Goal: Find specific page/section

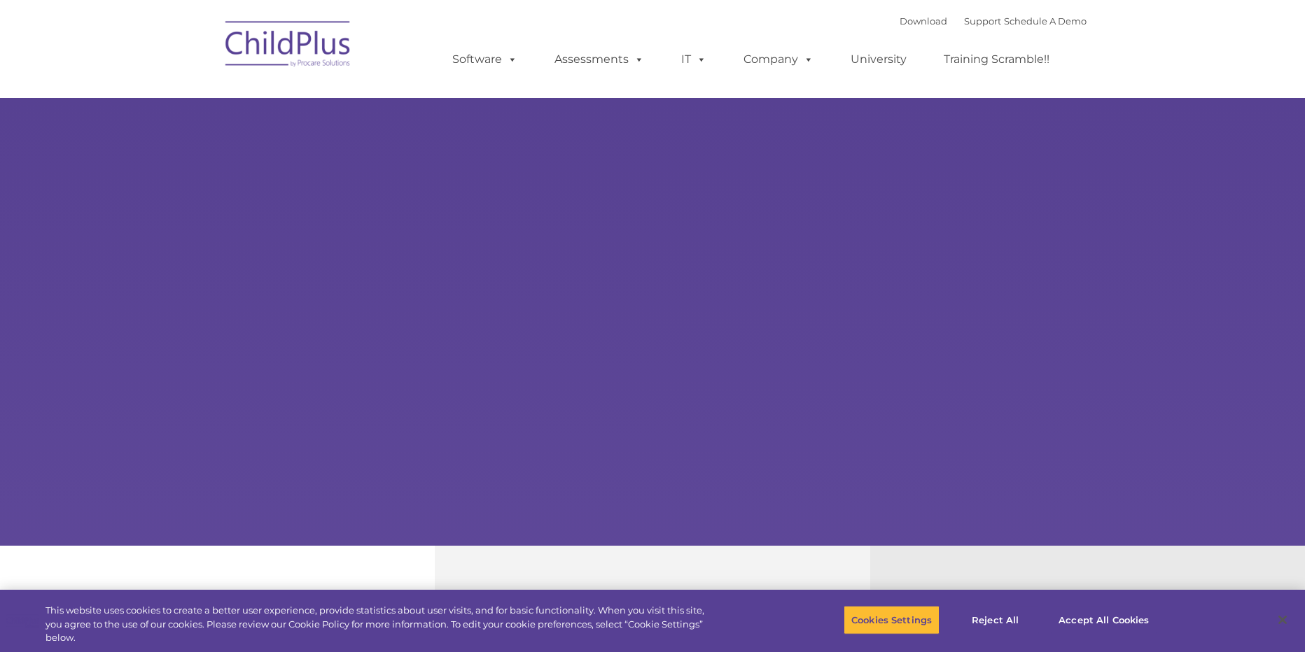
select select "MEDIUM"
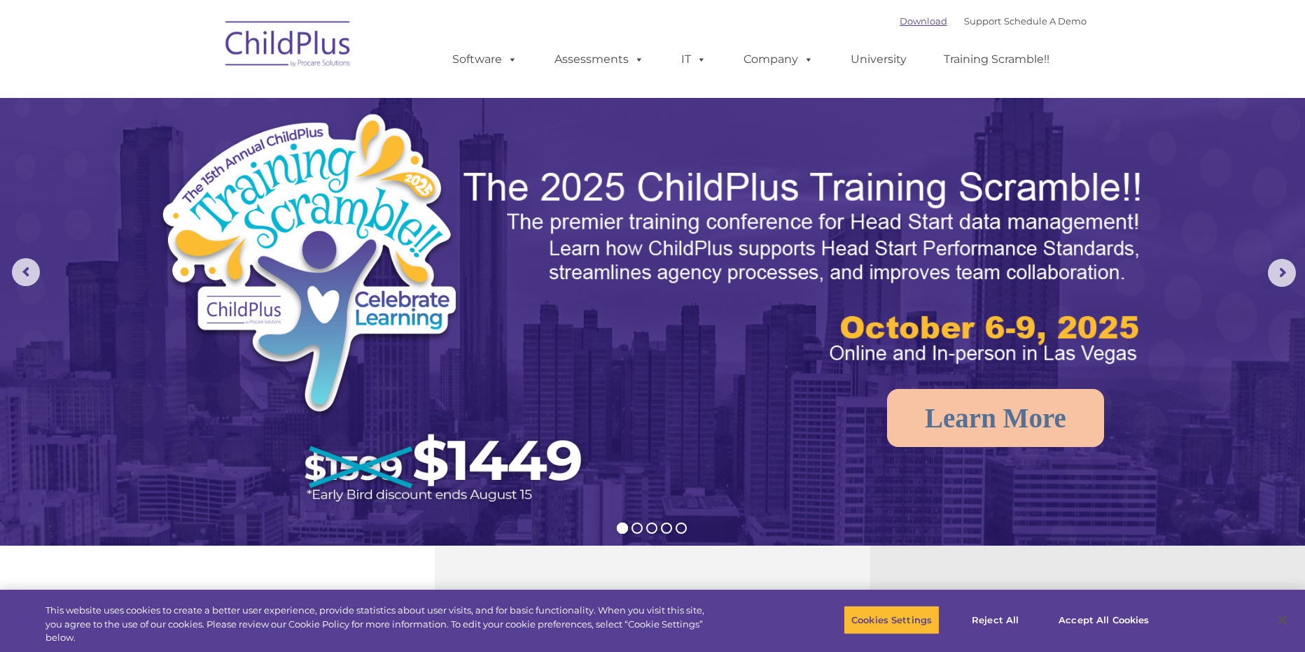
click at [918, 20] on link "Download" at bounding box center [923, 20] width 48 height 11
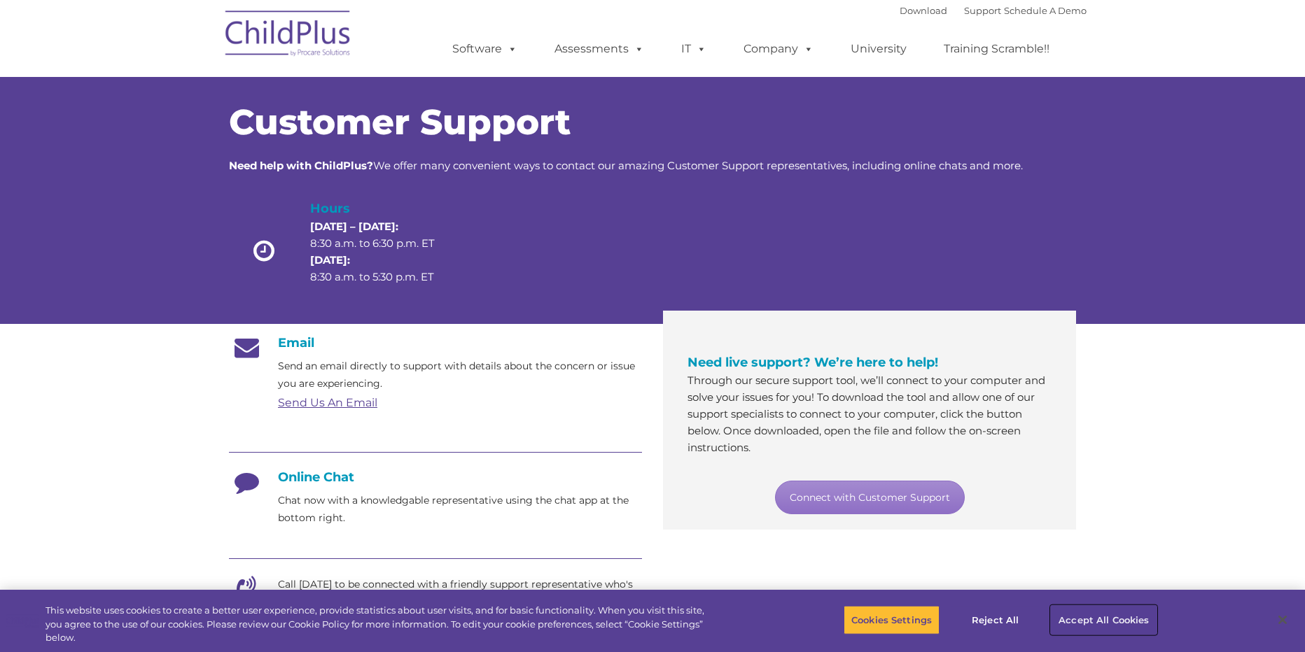
click at [1087, 622] on button "Accept All Cookies" at bounding box center [1104, 619] width 106 height 29
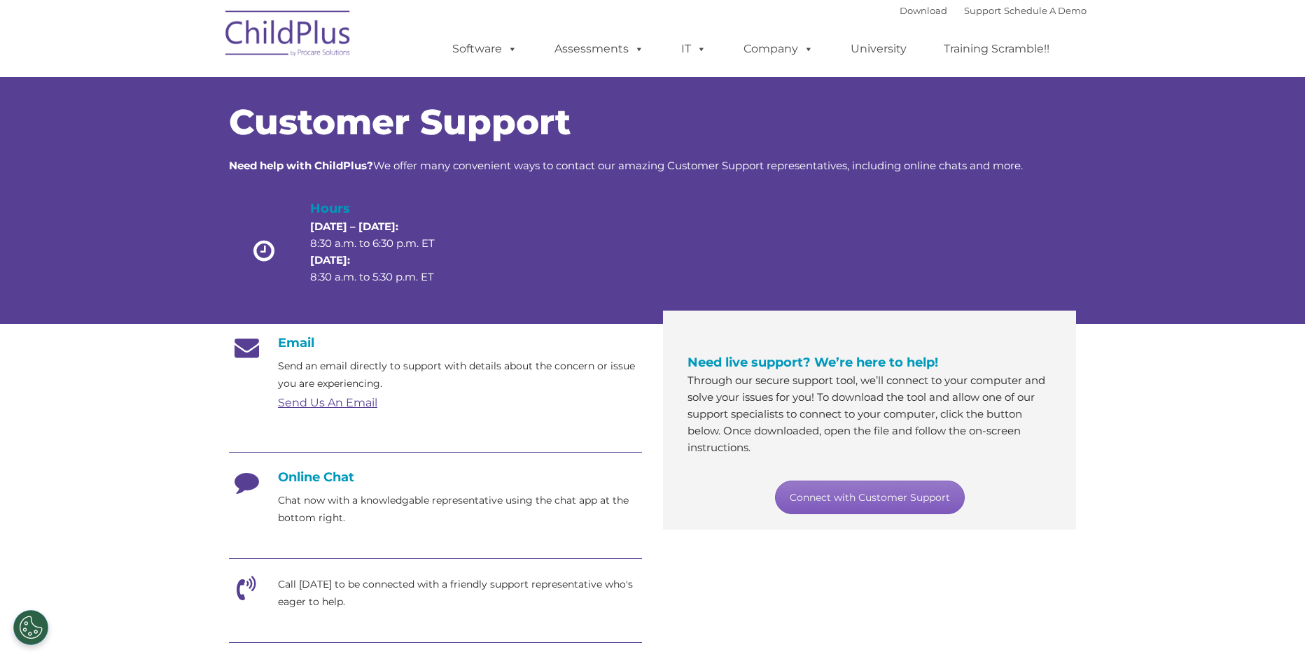
click at [869, 500] on link "Connect with Customer Support" at bounding box center [870, 498] width 190 height 34
click at [881, 497] on link "Connect with Customer Support" at bounding box center [870, 498] width 190 height 34
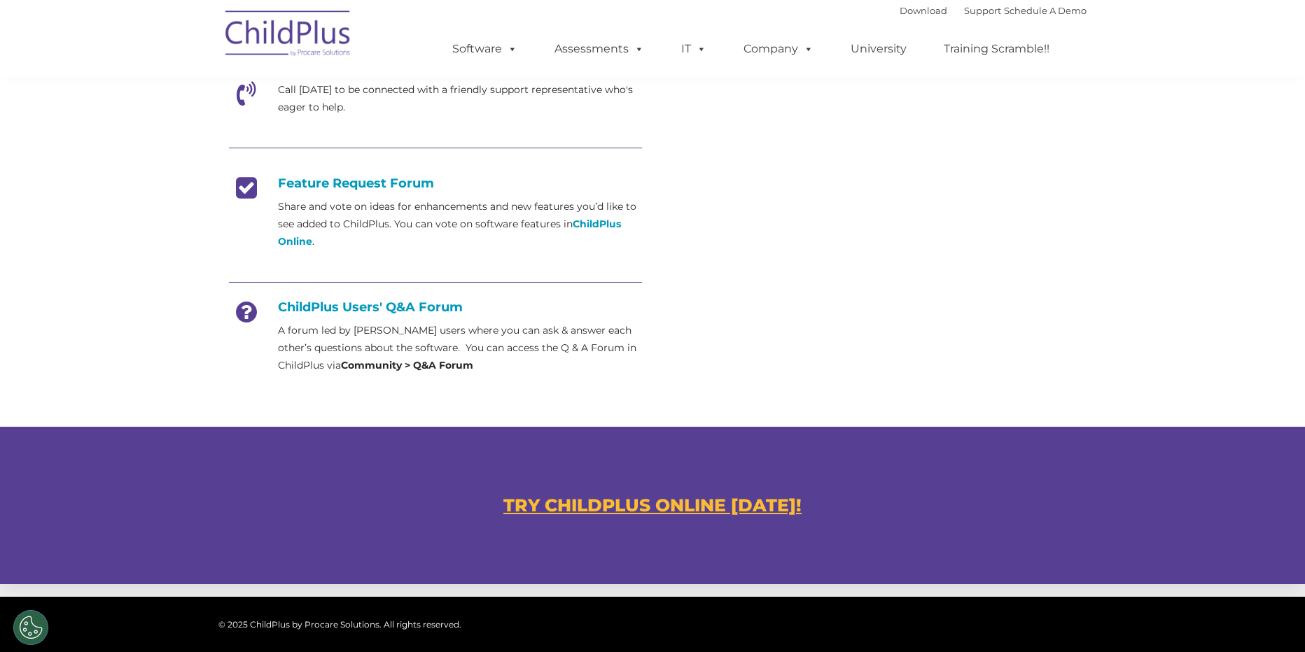
scroll to position [726, 0]
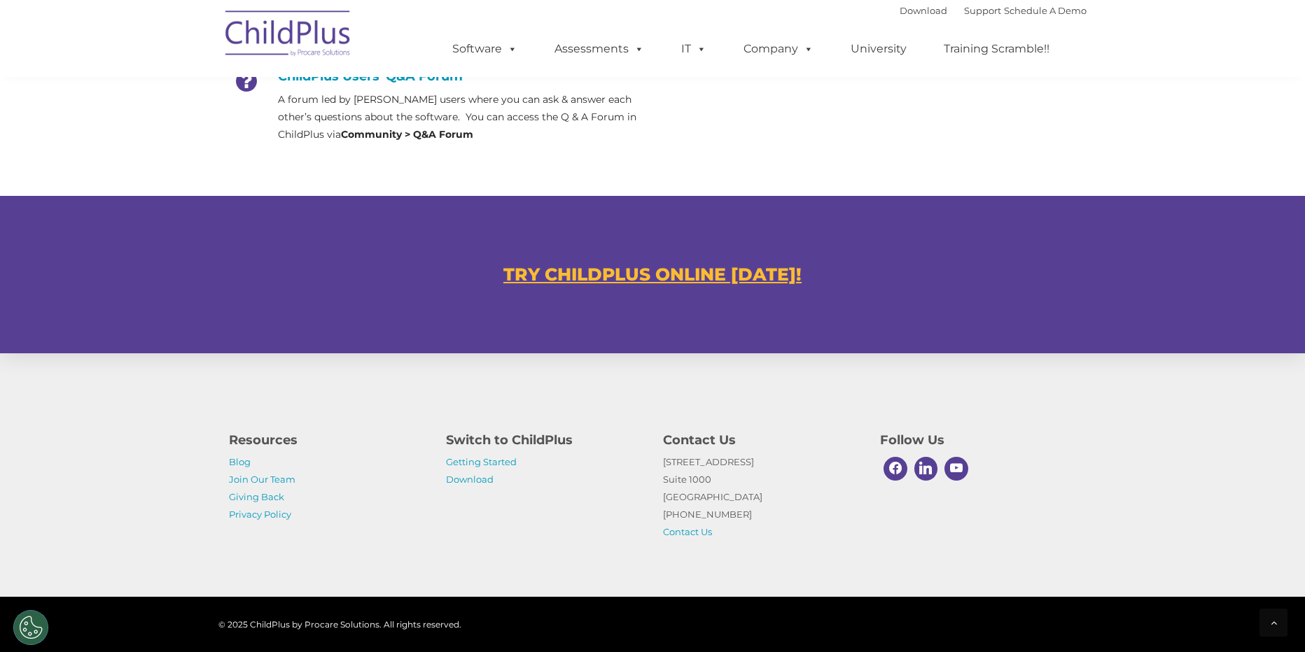
click at [694, 274] on u "TRY CHILDPLUS ONLINE [DATE]!" at bounding box center [652, 274] width 298 height 21
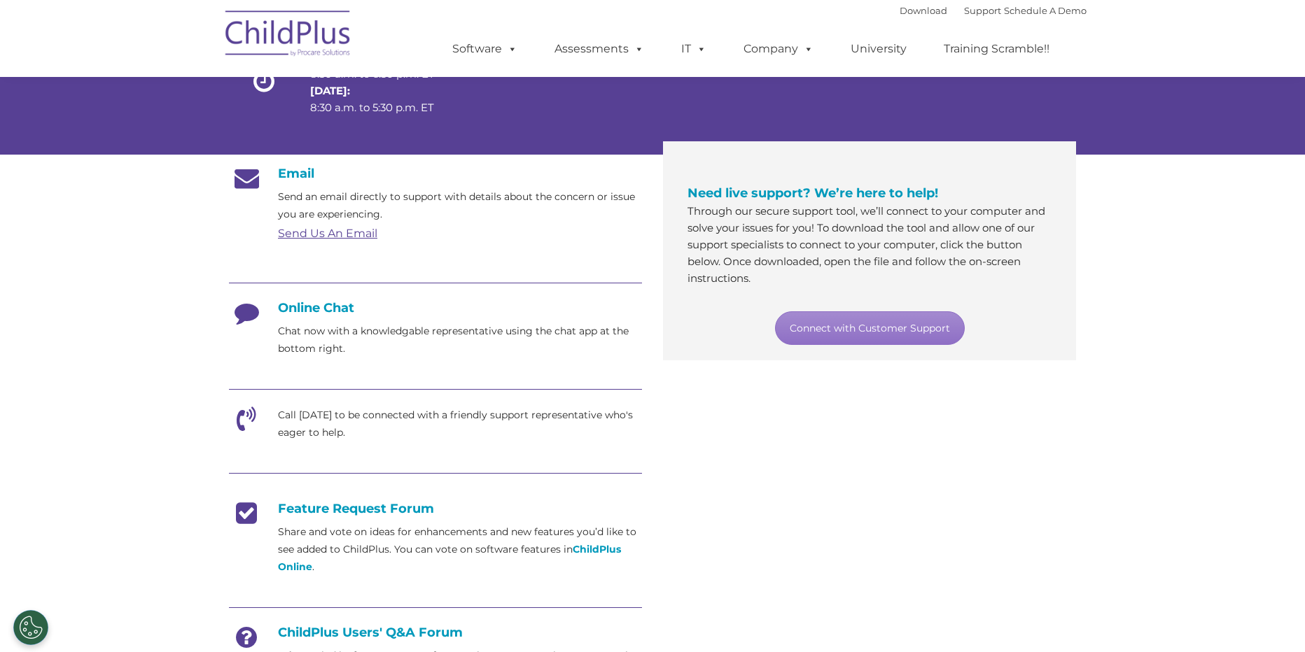
scroll to position [8, 0]
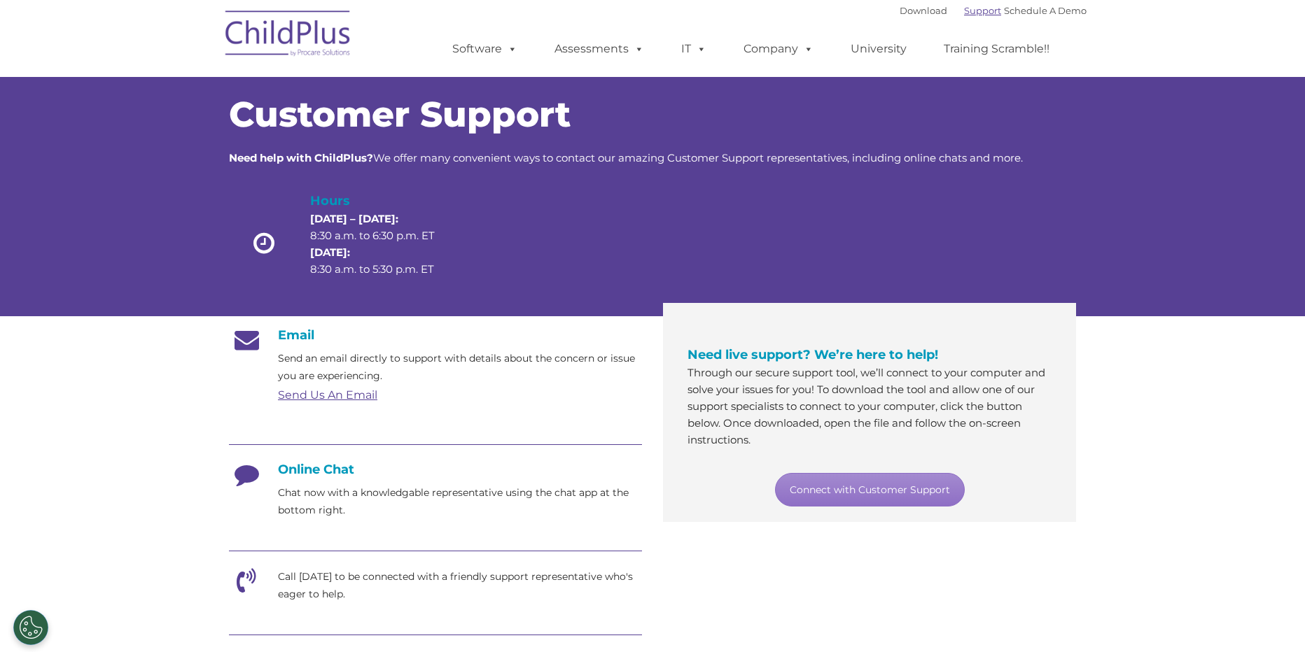
click at [964, 10] on link "Support" at bounding box center [982, 10] width 37 height 11
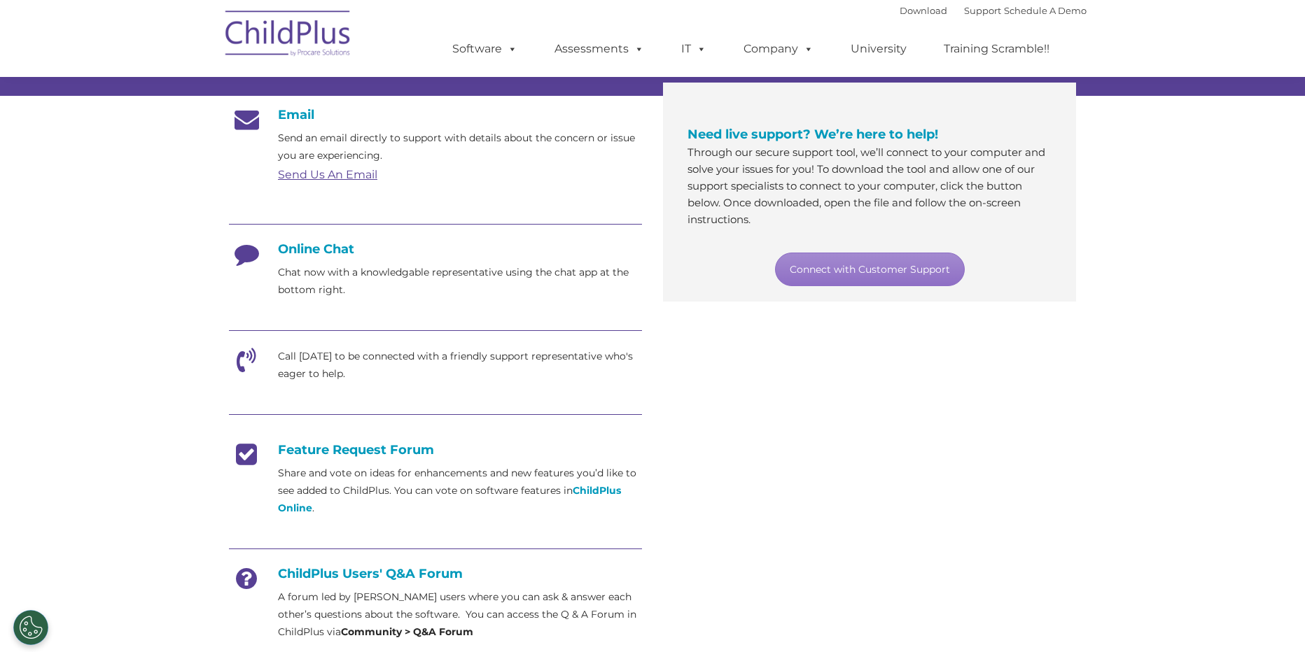
scroll to position [227, 0]
